Goal: Task Accomplishment & Management: Use online tool/utility

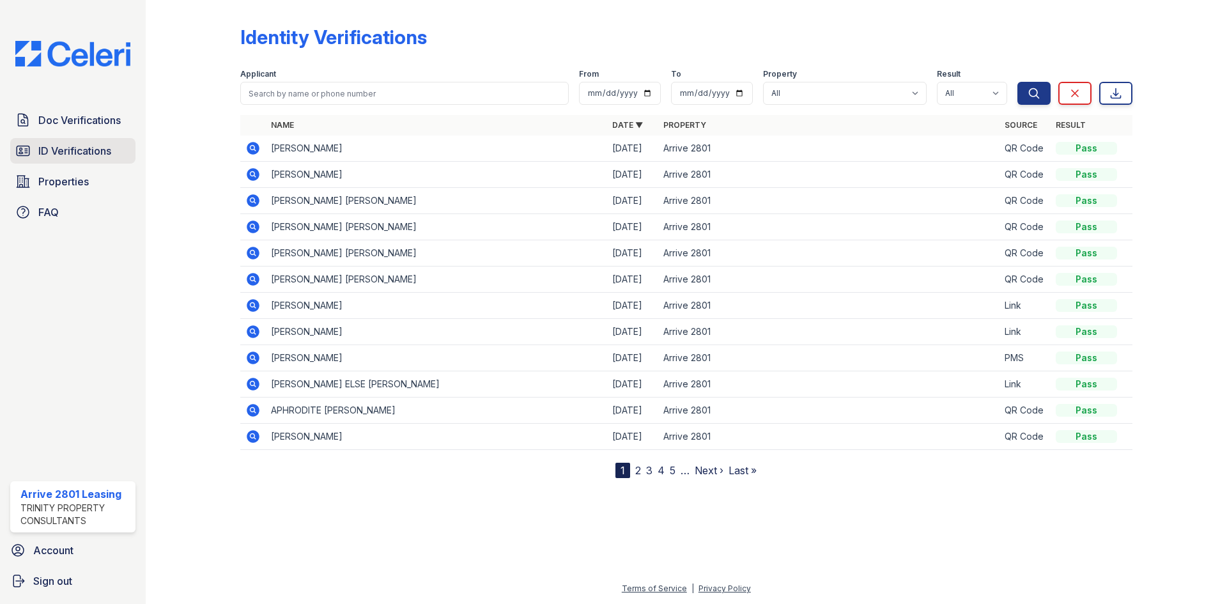
click at [81, 151] on span "ID Verifications" at bounding box center [74, 150] width 73 height 15
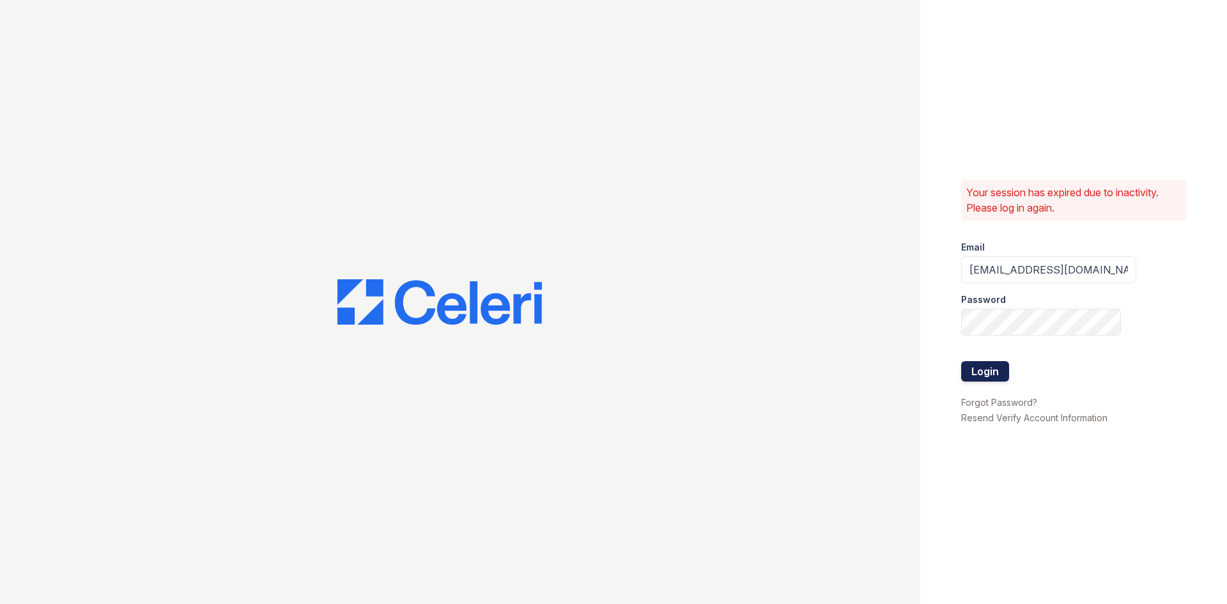
click at [1002, 373] on button "Login" at bounding box center [985, 371] width 48 height 20
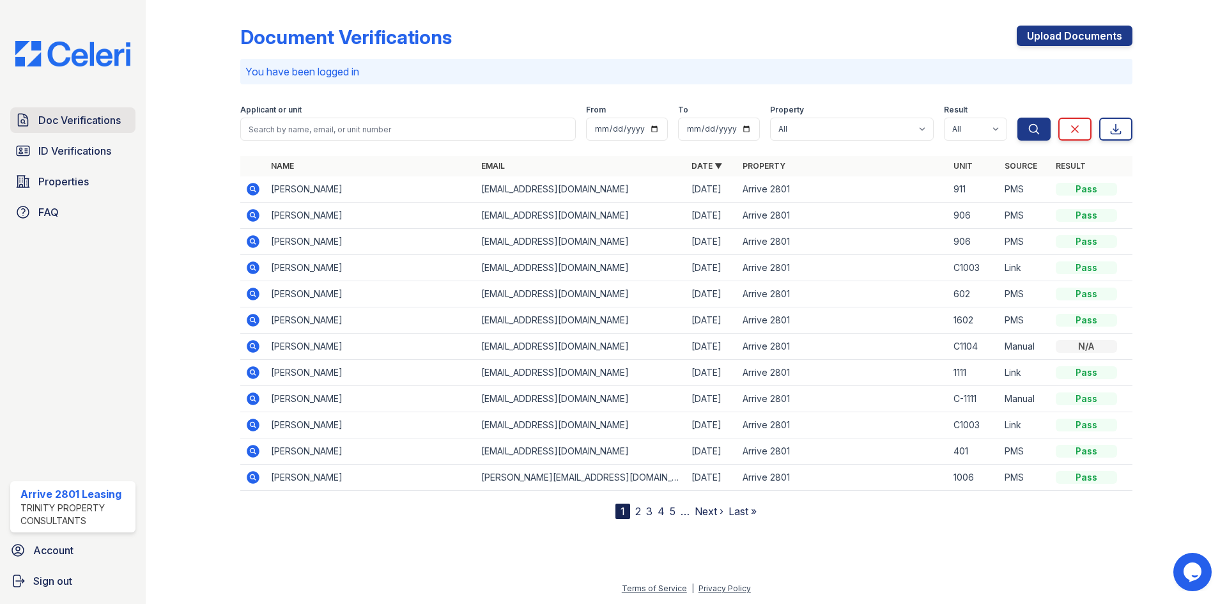
click at [68, 130] on link "Doc Verifications" at bounding box center [72, 120] width 125 height 26
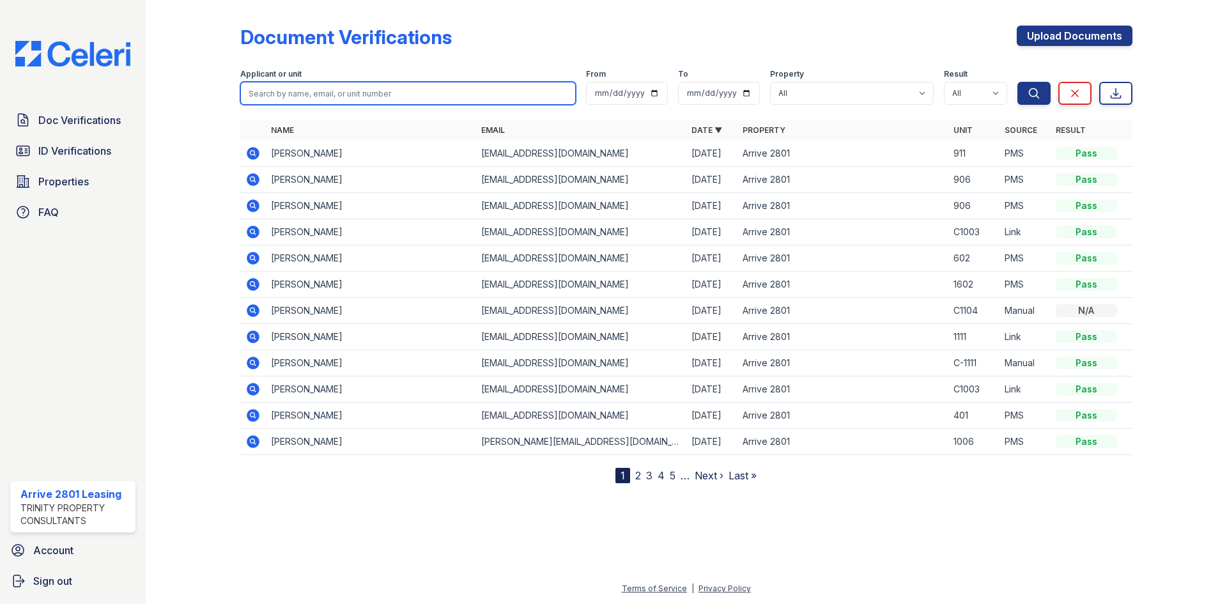
click at [369, 93] on input "search" at bounding box center [408, 93] width 336 height 23
type input "getu"
click at [1018, 82] on button "Search" at bounding box center [1034, 93] width 33 height 23
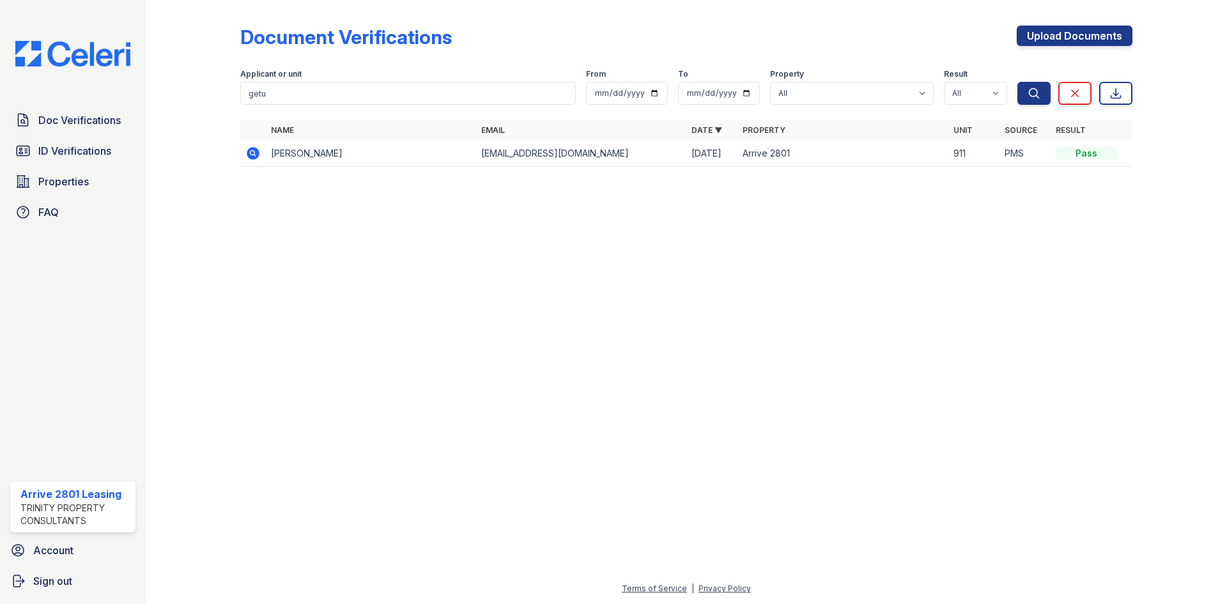
click at [260, 155] on icon at bounding box center [252, 153] width 15 height 15
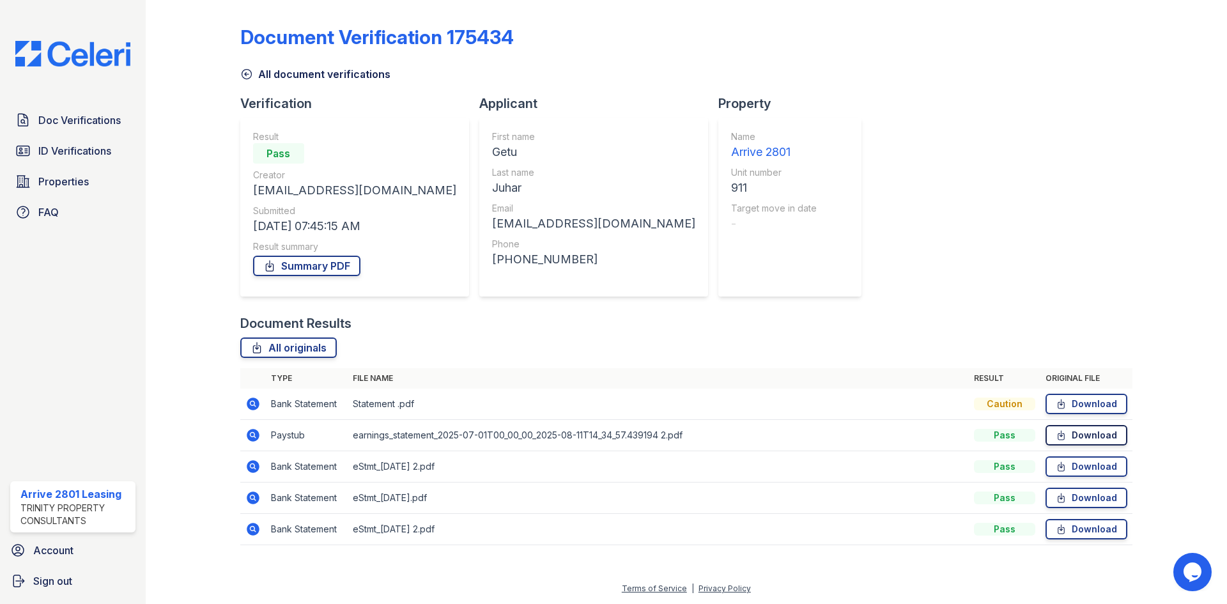
click at [1096, 431] on link "Download" at bounding box center [1087, 435] width 82 height 20
drag, startPoint x: 424, startPoint y: 224, endPoint x: 579, endPoint y: 224, distance: 155.3
click at [579, 224] on div "Applicant First name Getu Last name Juhar Email getujuhar187@gmail.com Phone +1…" at bounding box center [598, 205] width 239 height 220
copy div "getujuhar187@gmail.com"
